Goal: Task Accomplishment & Management: Use online tool/utility

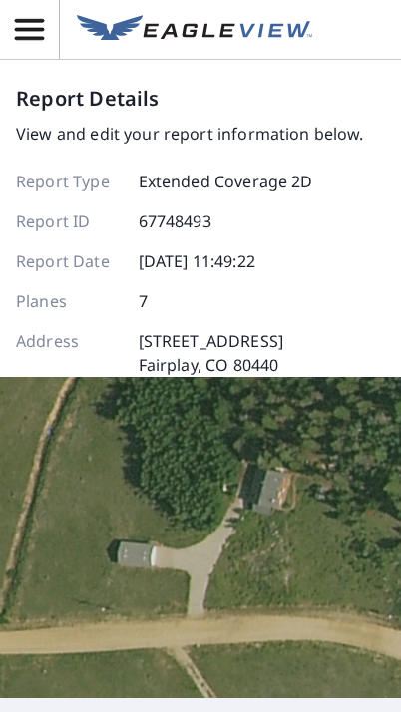
scroll to position [510, 0]
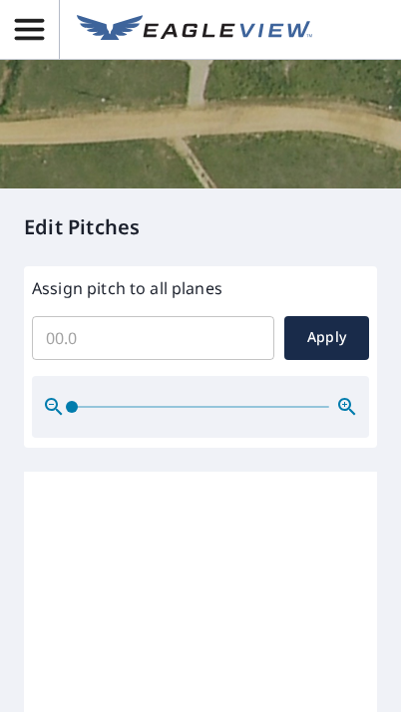
click at [196, 366] on input "Assign pitch to all planes" at bounding box center [153, 338] width 242 height 56
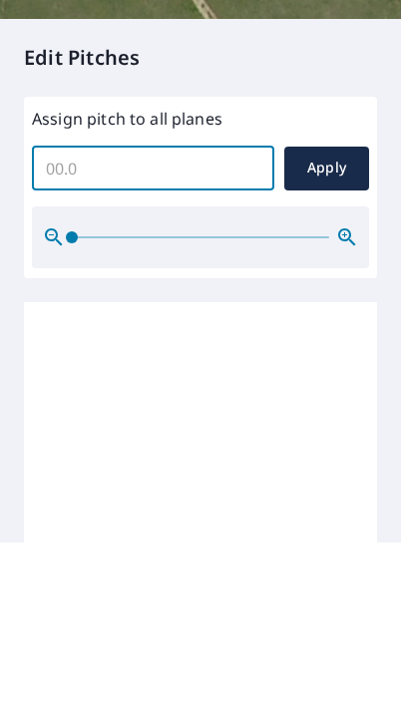
scroll to position [40, 0]
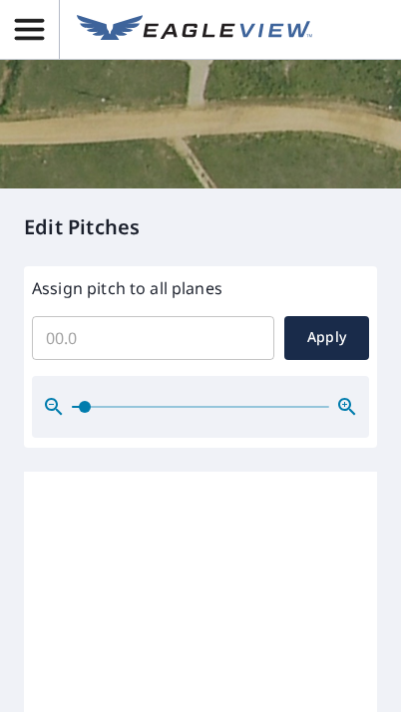
click at [138, 324] on input "Assign pitch to all planes" at bounding box center [153, 338] width 242 height 56
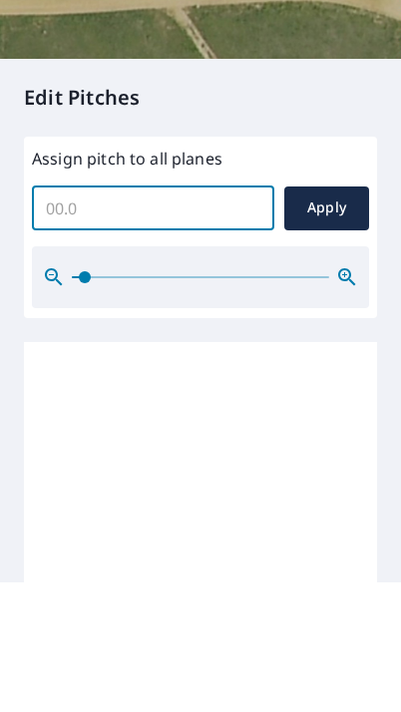
type input "4"
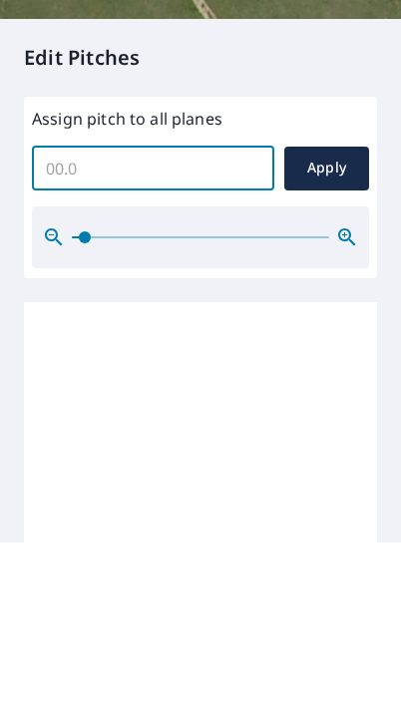
click at [334, 325] on span "Apply" at bounding box center [326, 337] width 53 height 25
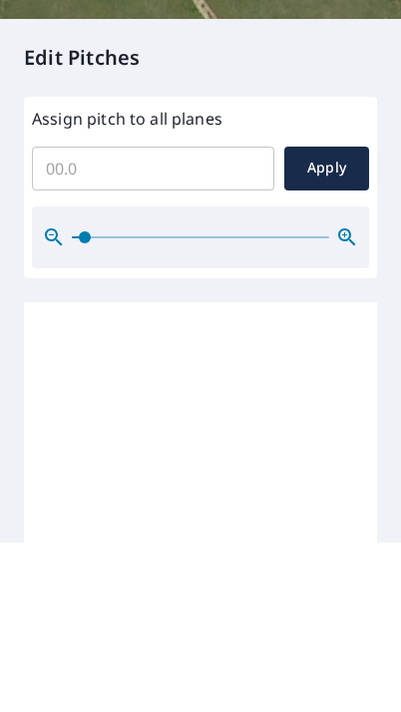
scroll to position [40, 0]
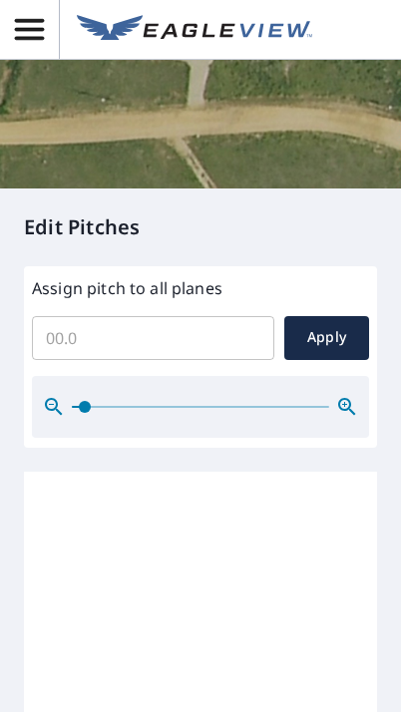
click at [345, 330] on span "Apply" at bounding box center [326, 337] width 53 height 25
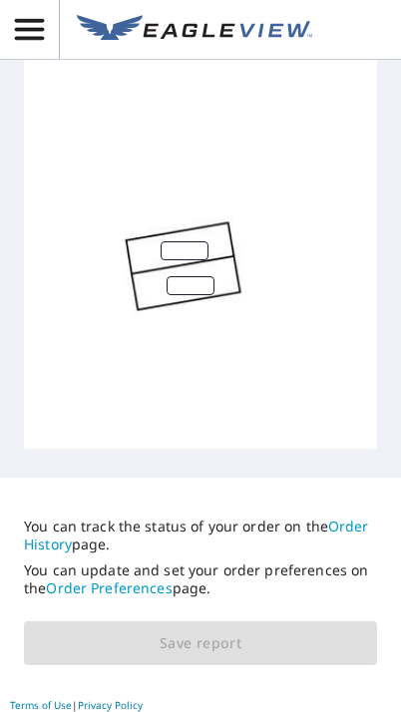
scroll to position [1153, 0]
click at [188, 242] on input "number" at bounding box center [185, 251] width 48 height 19
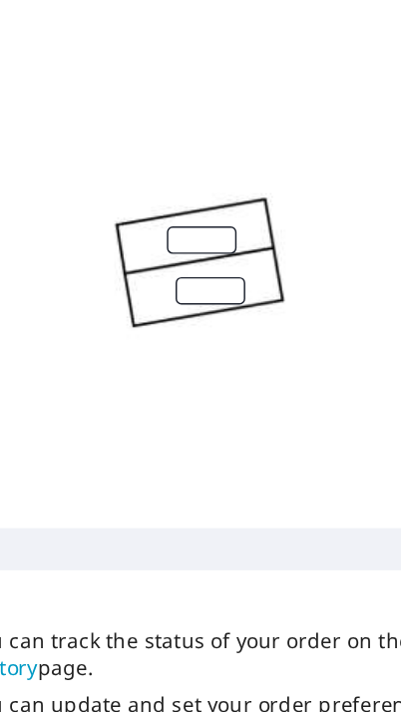
type input "4"
click at [167, 277] on input "number" at bounding box center [191, 286] width 48 height 19
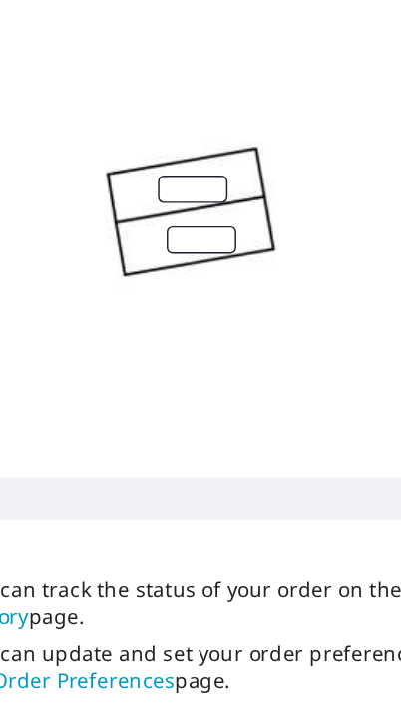
type input "4"
click at [210, 239] on div at bounding box center [359, 121] width 671 height 658
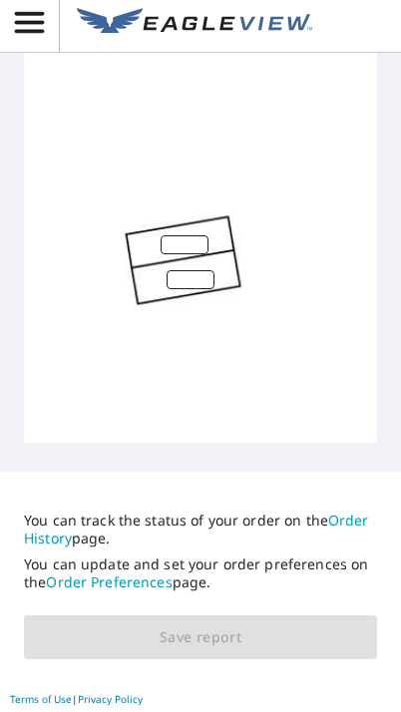
scroll to position [0, 0]
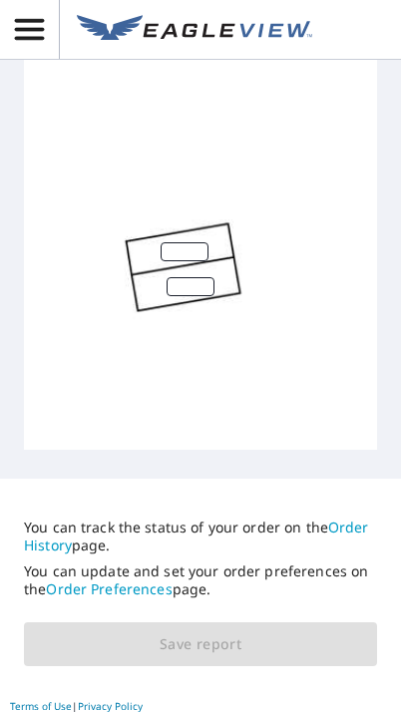
click at [88, 331] on div at bounding box center [359, 121] width 671 height 658
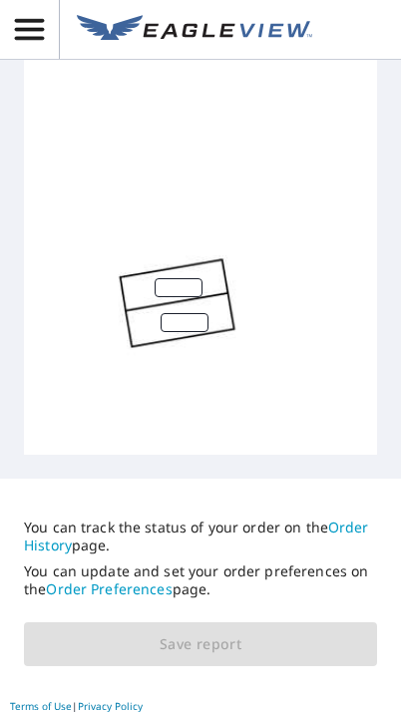
scroll to position [0, 6]
click at [298, 367] on div at bounding box center [353, 157] width 671 height 658
click at [35, 33] on icon "button" at bounding box center [29, 29] width 35 height 35
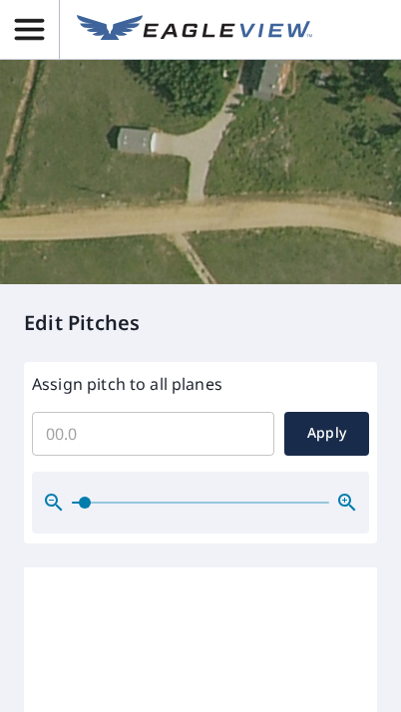
scroll to position [409, 0]
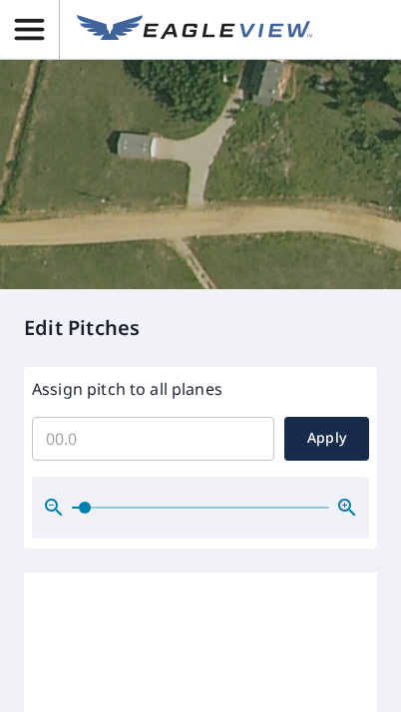
click at [349, 451] on span "Apply" at bounding box center [326, 438] width 53 height 25
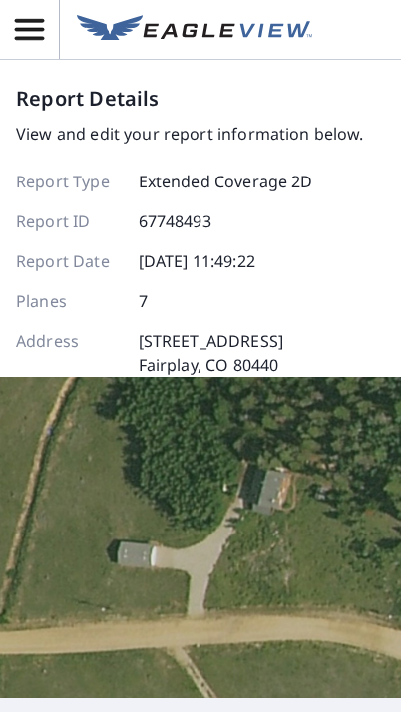
scroll to position [0, 0]
